Goal: Navigation & Orientation: Find specific page/section

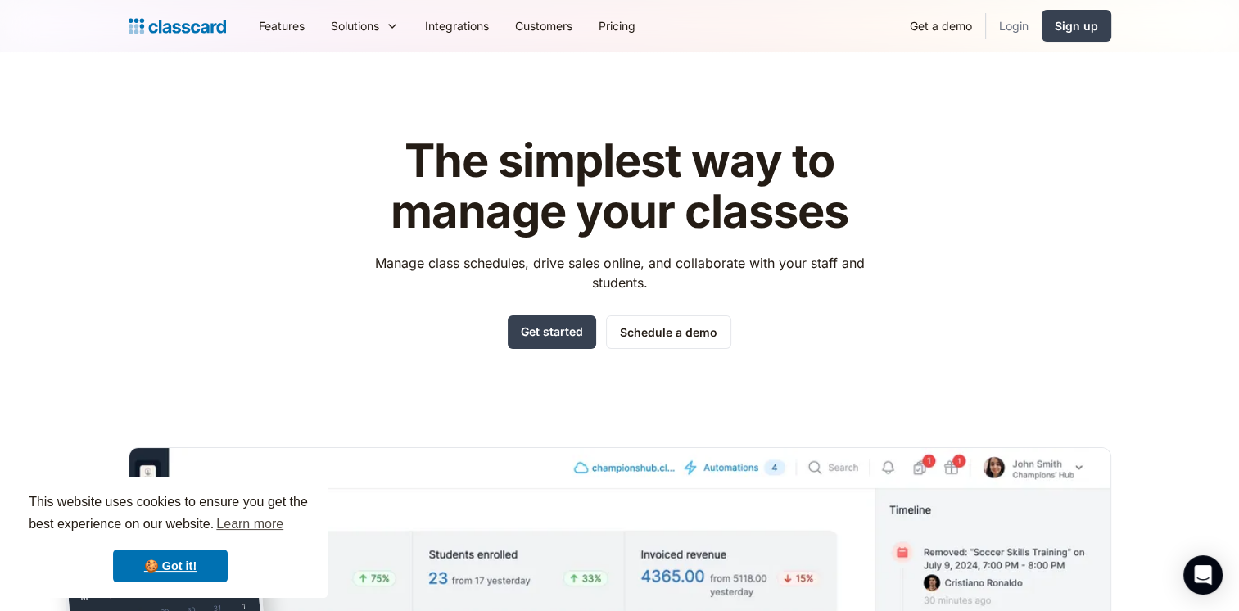
click at [1012, 20] on link "Login" at bounding box center [1014, 25] width 56 height 37
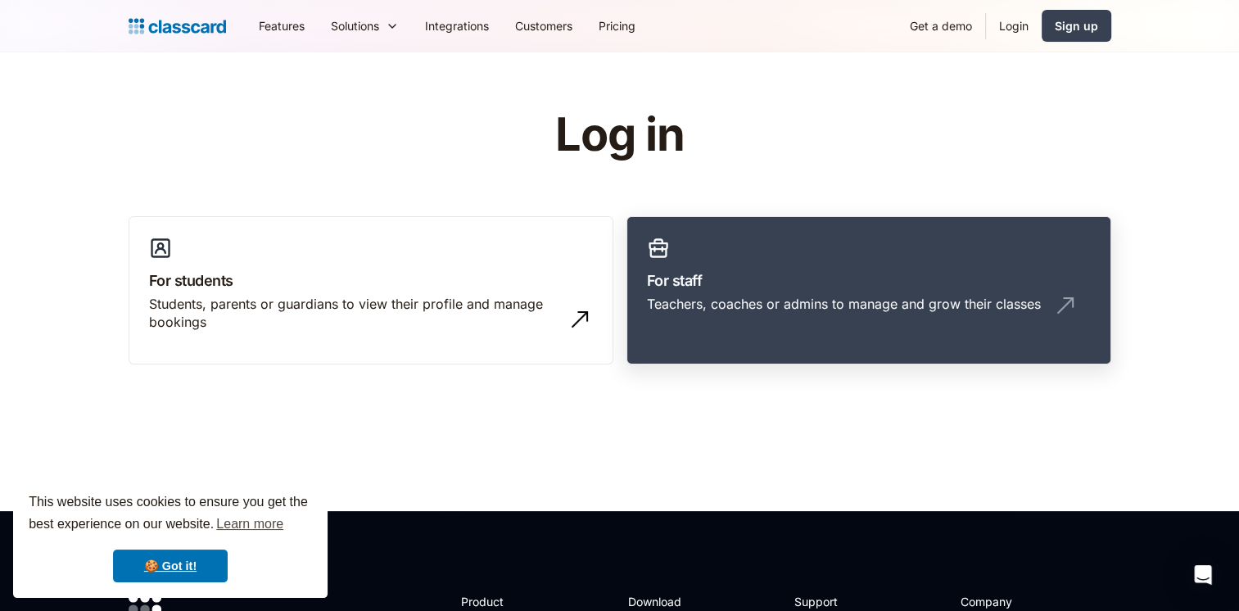
click at [724, 280] on h3 "For staff" at bounding box center [869, 280] width 444 height 22
